Goal: Task Accomplishment & Management: Complete application form

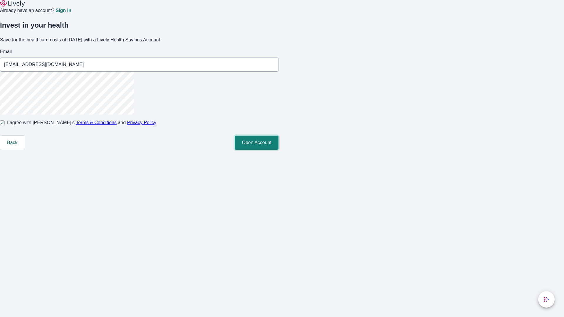
click at [278, 150] on button "Open Account" at bounding box center [257, 143] width 44 height 14
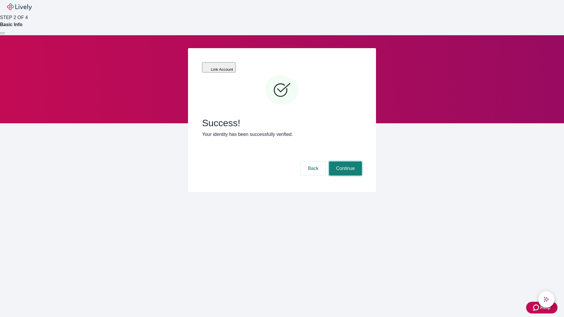
click at [344, 161] on button "Continue" at bounding box center [345, 168] width 33 height 14
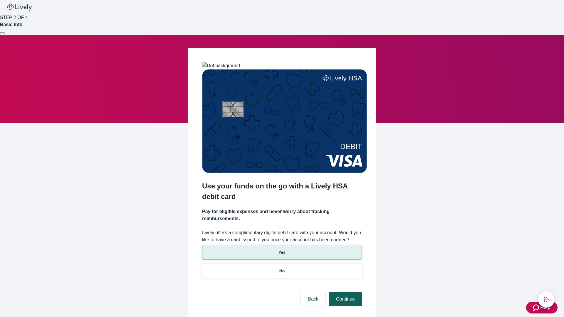
click at [282, 268] on p "No" at bounding box center [282, 271] width 6 height 6
click at [344, 292] on button "Continue" at bounding box center [345, 299] width 33 height 14
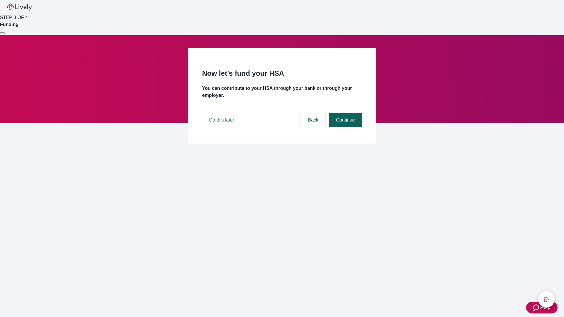
click at [344, 127] on button "Continue" at bounding box center [345, 120] width 33 height 14
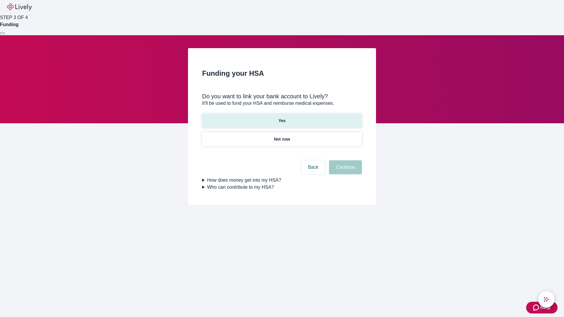
click at [282, 118] on p "Yes" at bounding box center [281, 121] width 7 height 6
click at [344, 160] on button "Continue" at bounding box center [345, 167] width 33 height 14
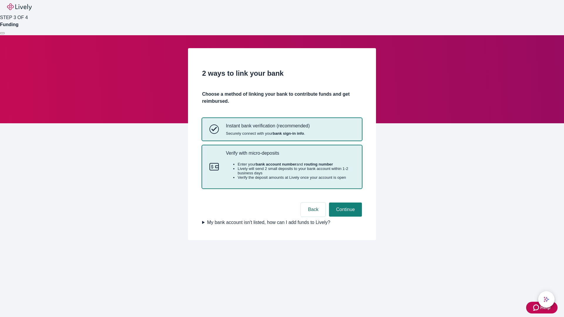
click at [290, 156] on p "Verify with micro-deposits" at bounding box center [290, 153] width 129 height 6
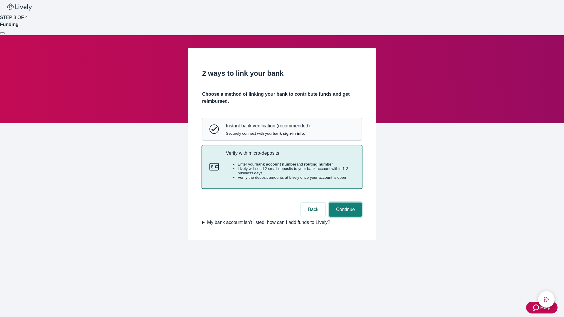
click at [344, 217] on button "Continue" at bounding box center [345, 210] width 33 height 14
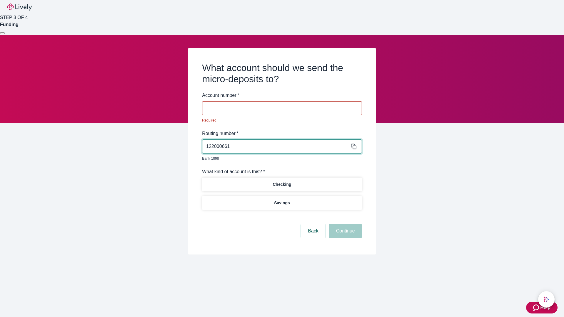
type input "122000661"
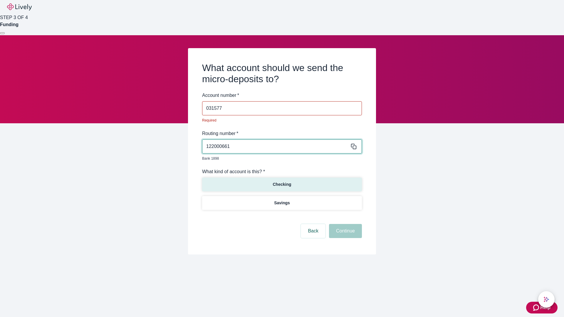
type input "031577"
click at [282, 181] on p "Checking" at bounding box center [281, 184] width 18 height 6
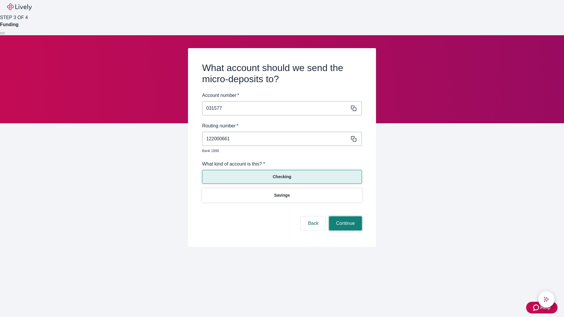
click at [344, 217] on button "Continue" at bounding box center [345, 223] width 33 height 14
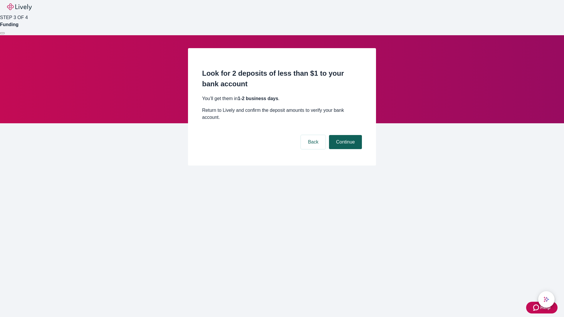
click at [344, 135] on button "Continue" at bounding box center [345, 142] width 33 height 14
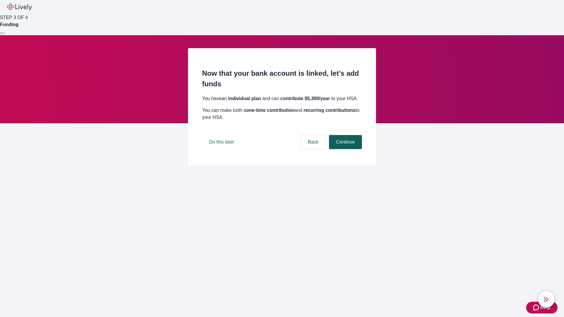
click at [344, 149] on button "Continue" at bounding box center [345, 142] width 33 height 14
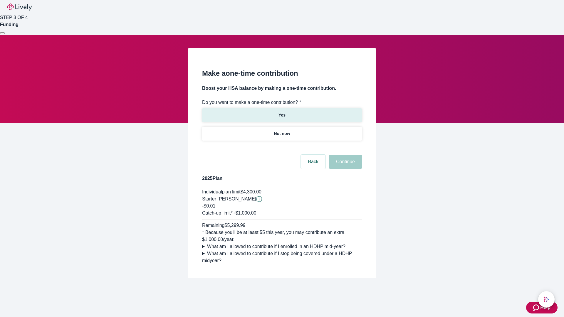
click at [282, 112] on p "Yes" at bounding box center [281, 115] width 7 height 6
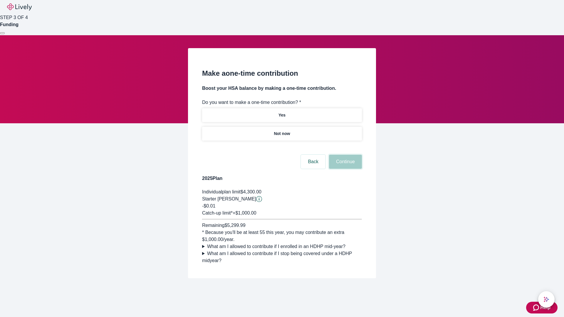
click at [344, 169] on button "Continue" at bounding box center [345, 162] width 33 height 14
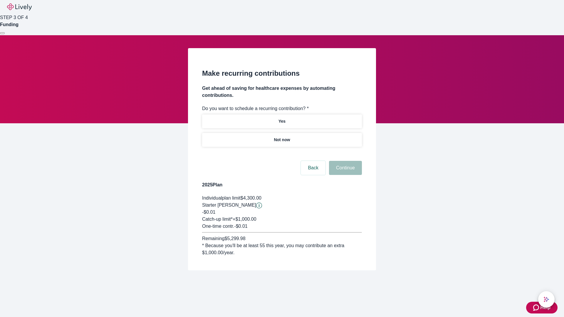
click at [282, 137] on p "Not now" at bounding box center [282, 140] width 16 height 6
click at [344, 161] on button "Continue" at bounding box center [345, 168] width 33 height 14
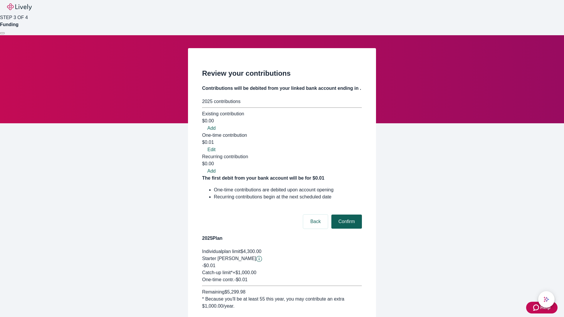
click at [346, 215] on button "Confirm" at bounding box center [346, 222] width 31 height 14
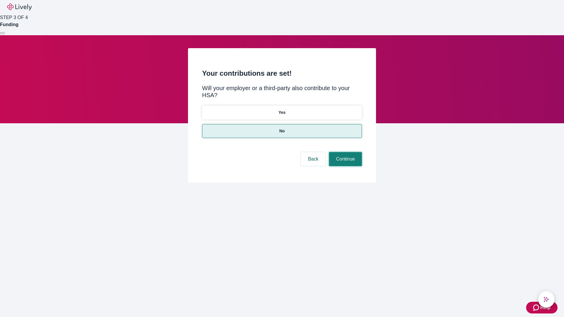
click at [344, 152] on button "Continue" at bounding box center [345, 159] width 33 height 14
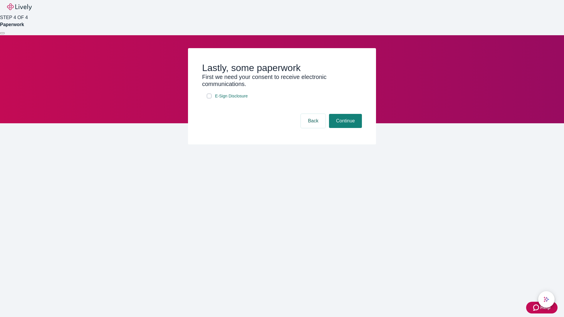
click at [209, 98] on input "E-Sign Disclosure" at bounding box center [209, 96] width 5 height 5
checkbox input "true"
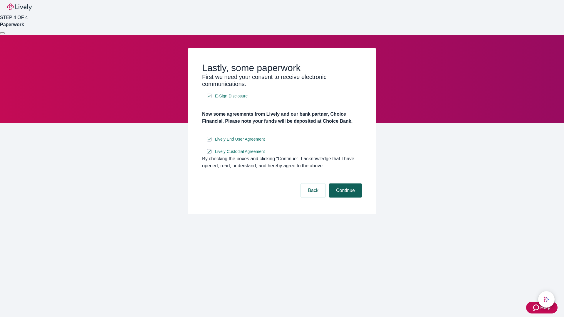
click at [344, 198] on button "Continue" at bounding box center [345, 191] width 33 height 14
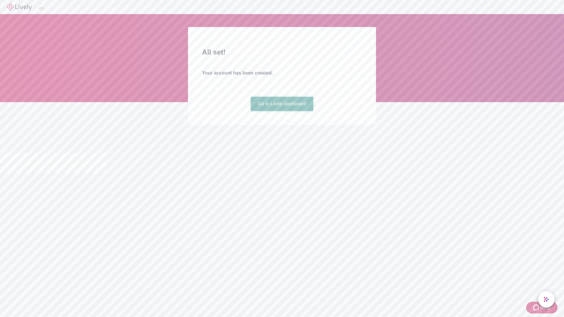
click at [282, 111] on link "Go to Lively dashboard" at bounding box center [282, 104] width 63 height 14
